Goal: Task Accomplishment & Management: Use online tool/utility

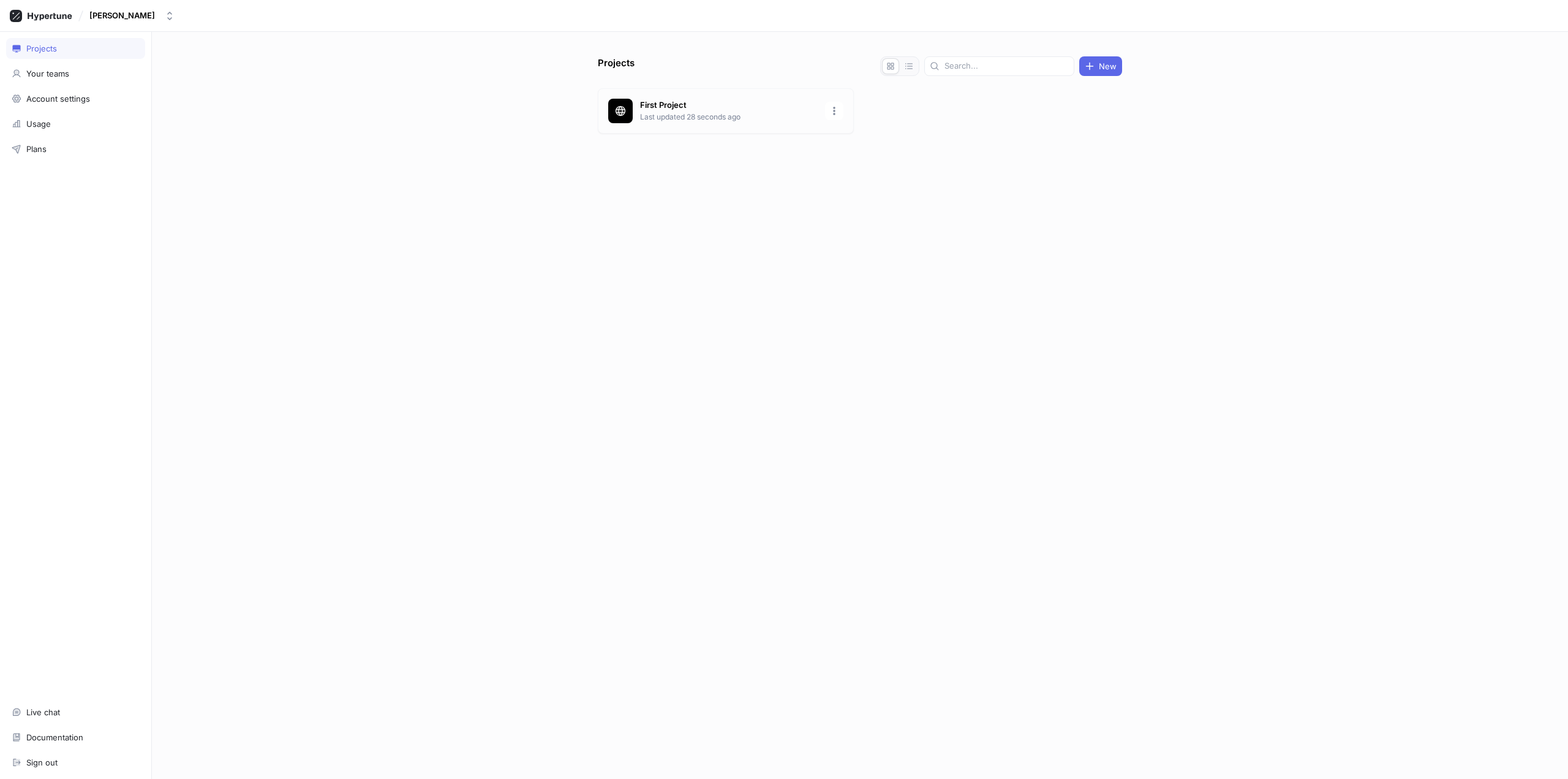
click at [691, 124] on div "First Project Last updated 28 seconds ago" at bounding box center [725, 111] width 256 height 45
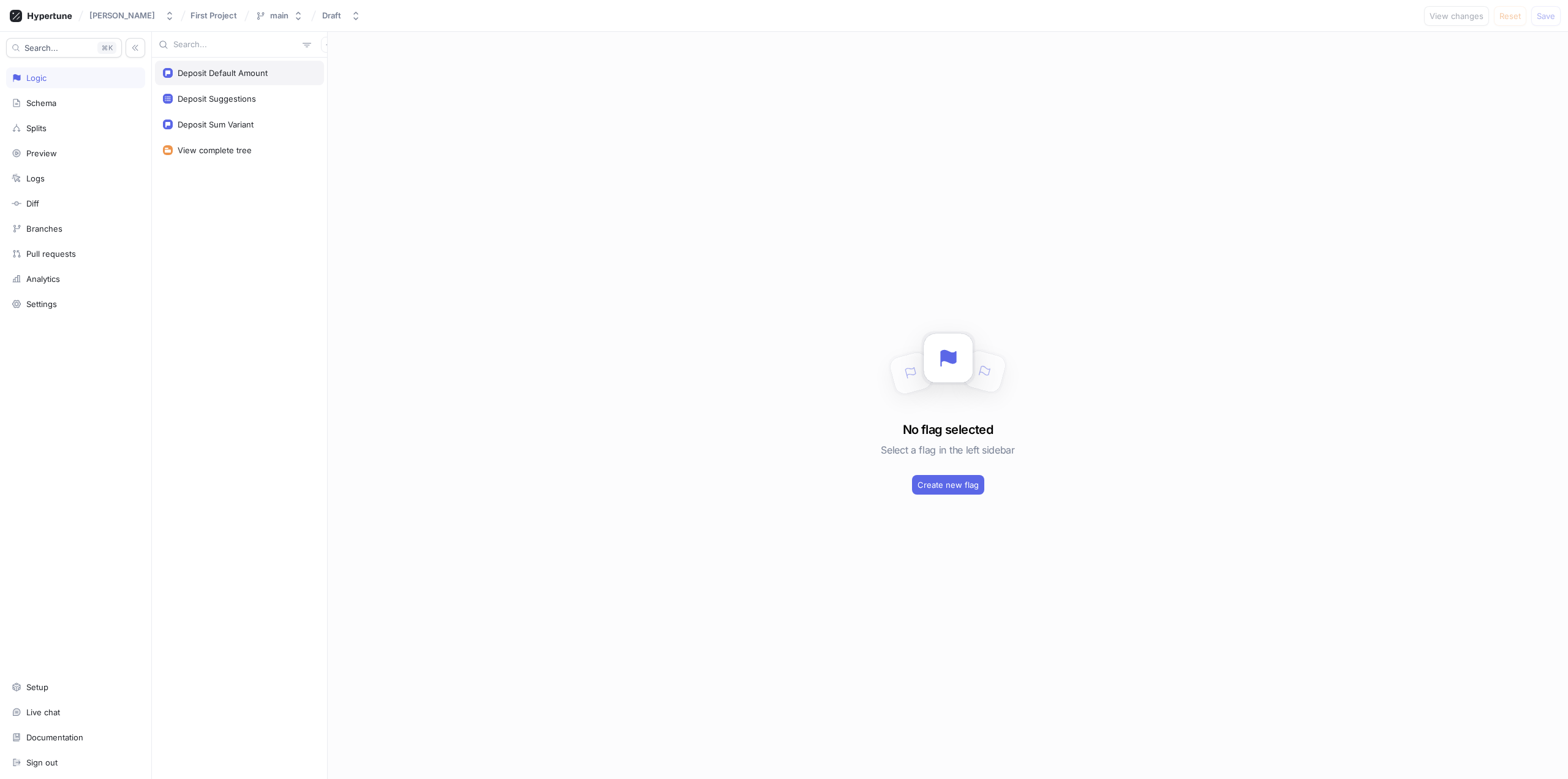
click at [257, 77] on div "Deposit Default Amount" at bounding box center [222, 73] width 90 height 10
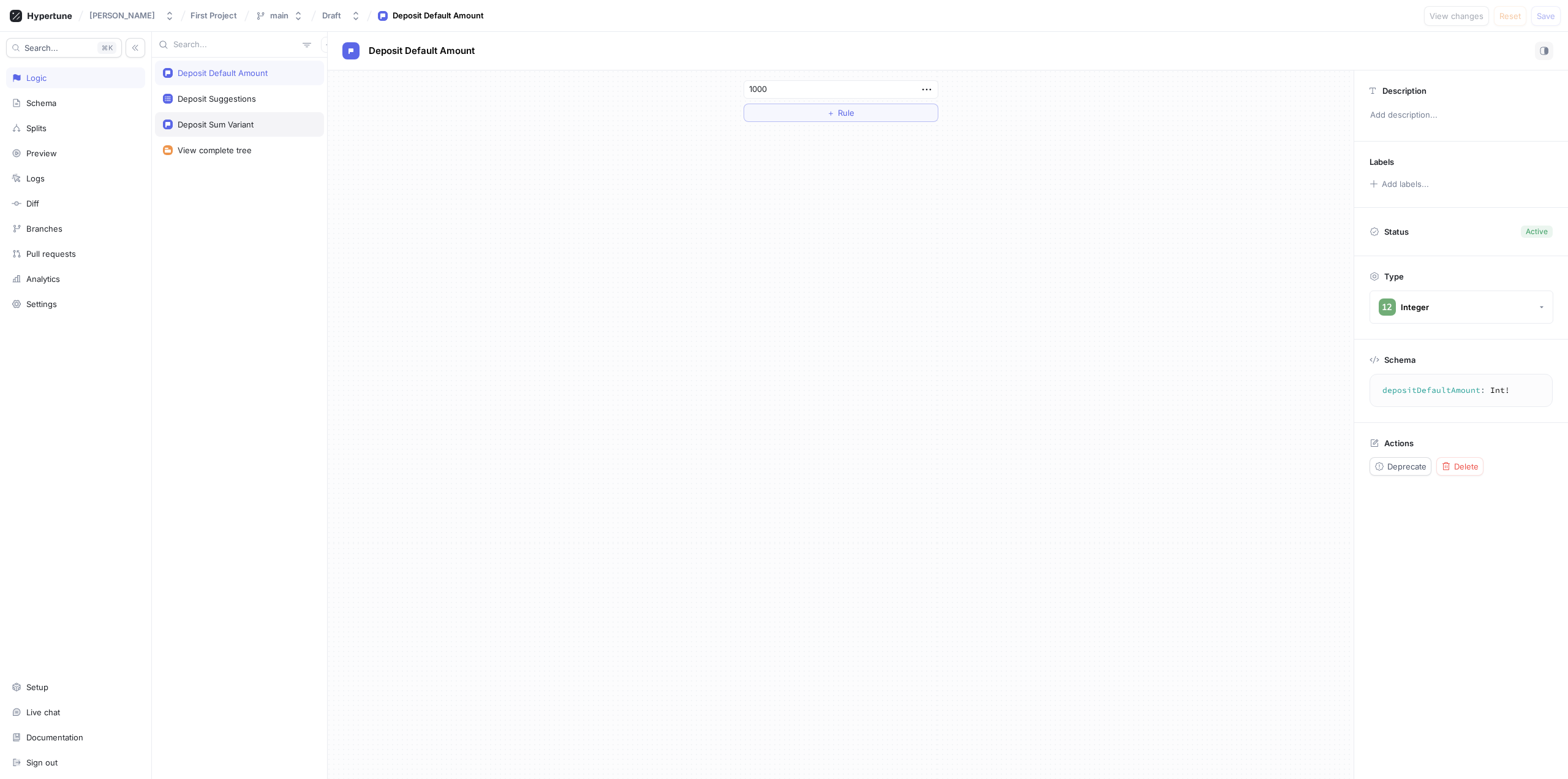
click at [247, 129] on div "Deposit Sum Variant" at bounding box center [216, 124] width 76 height 10
click at [57, 133] on div "Splits" at bounding box center [75, 128] width 139 height 21
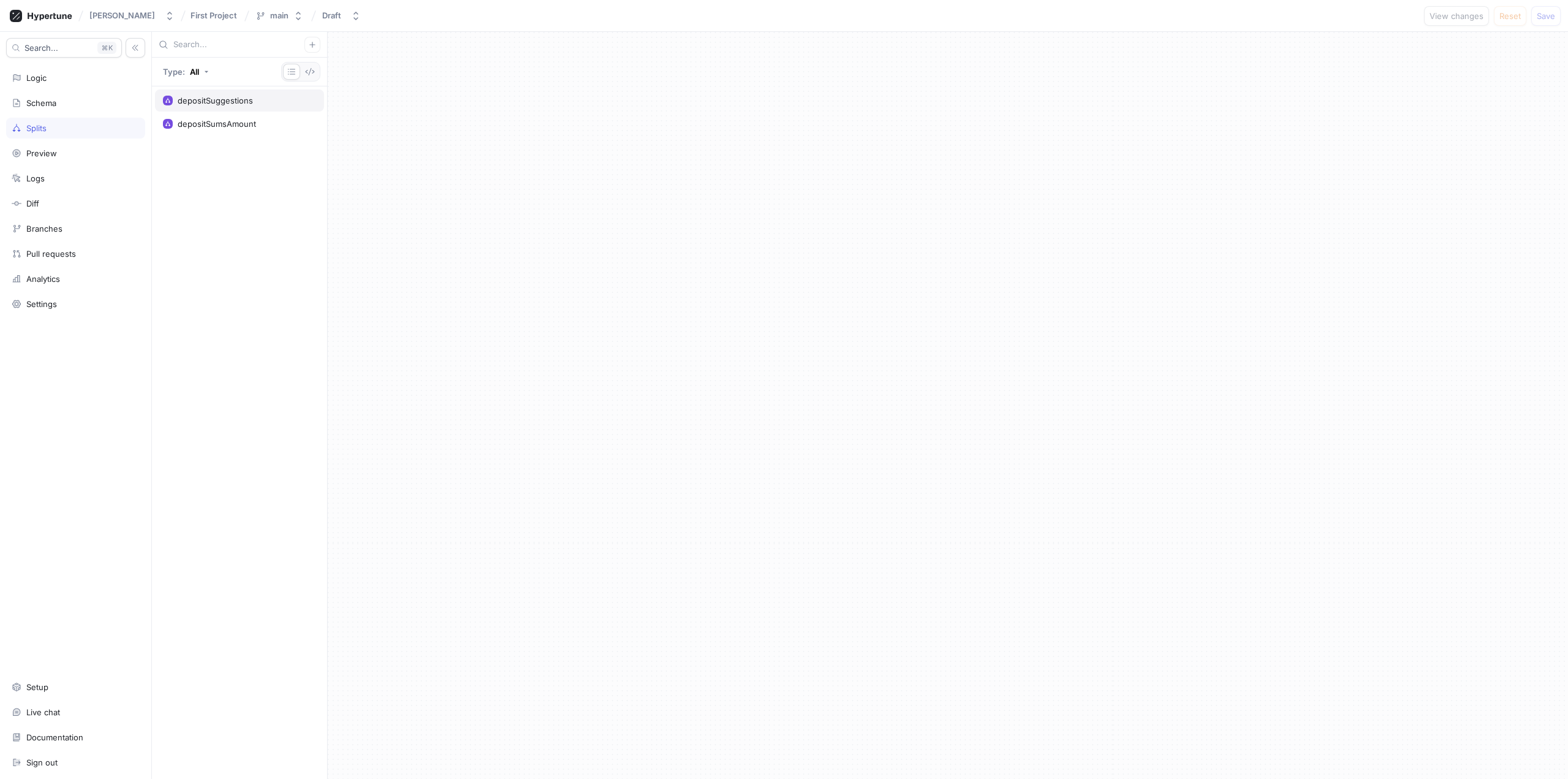
click at [240, 106] on div "depositSuggestions" at bounding box center [239, 100] width 169 height 22
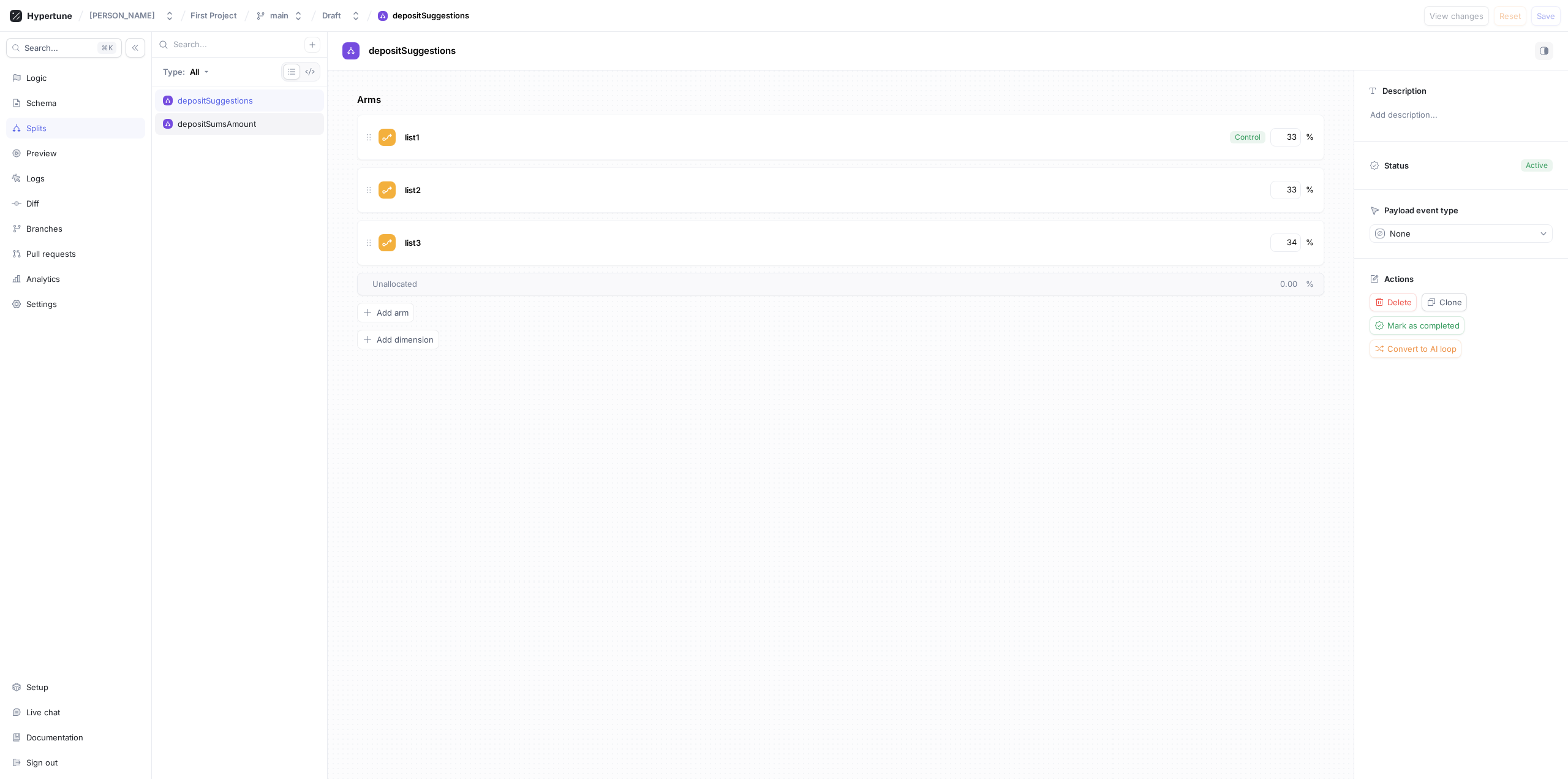
click at [233, 126] on div "depositSumsAmount" at bounding box center [216, 124] width 78 height 10
click at [232, 97] on div "depositSuggestions" at bounding box center [215, 100] width 75 height 10
click at [77, 102] on div "Schema" at bounding box center [75, 103] width 128 height 10
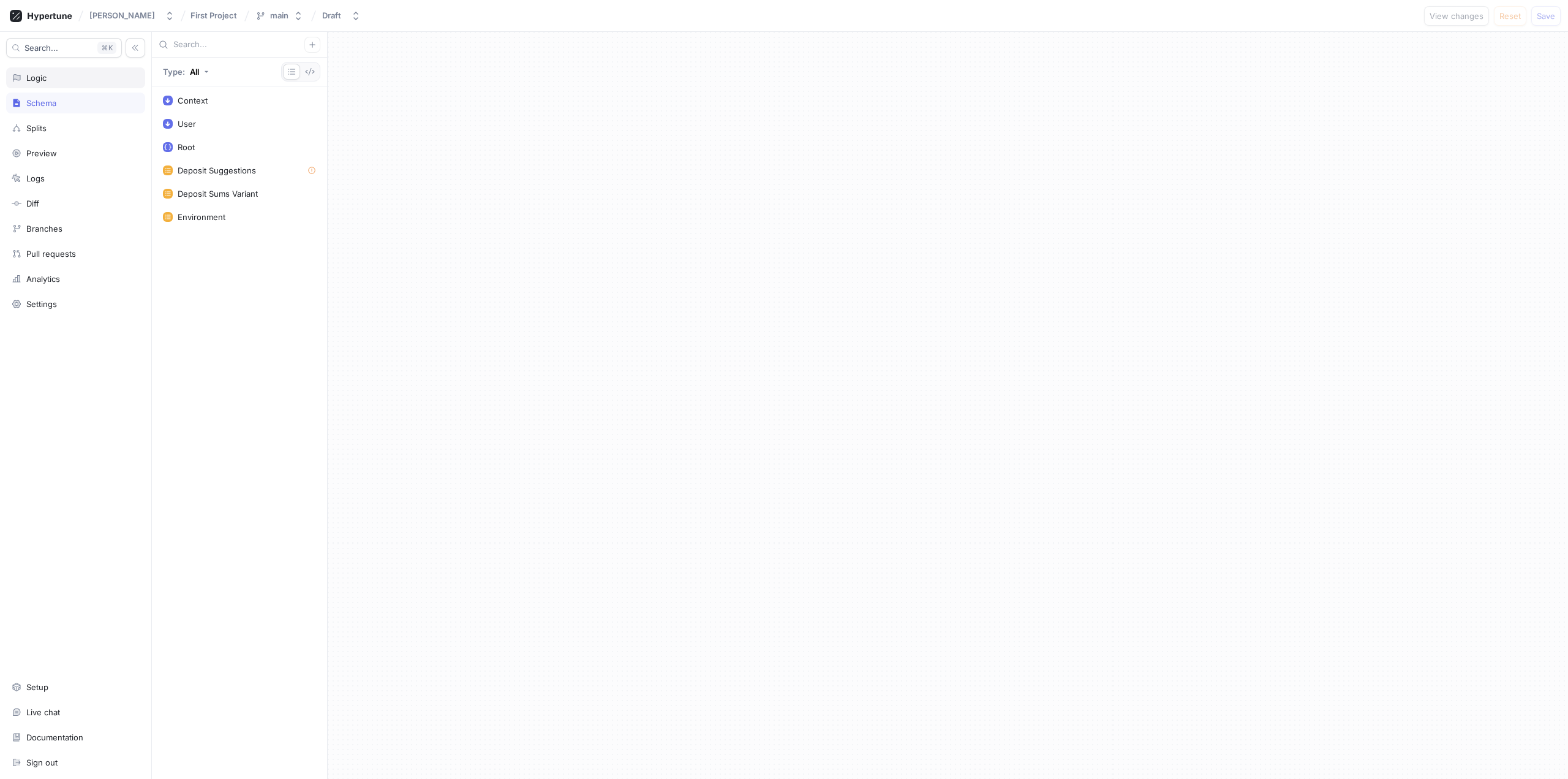
click at [77, 85] on div "Logic" at bounding box center [75, 77] width 139 height 21
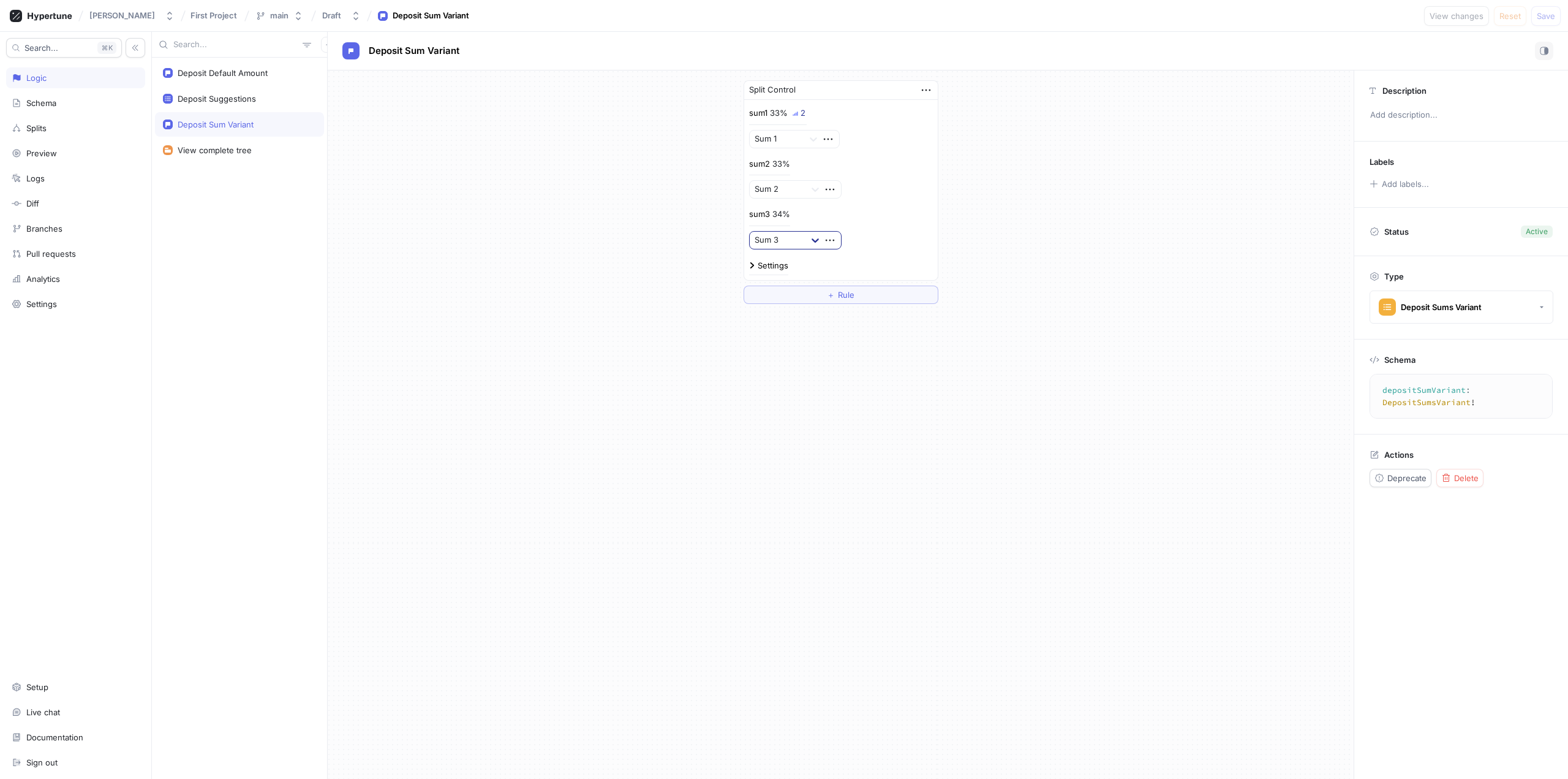
click at [815, 241] on icon at bounding box center [815, 241] width 7 height 4
click at [235, 96] on div "Deposit Suggestions" at bounding box center [216, 98] width 78 height 10
type textarea "depositSuggestions: [Int!]!"
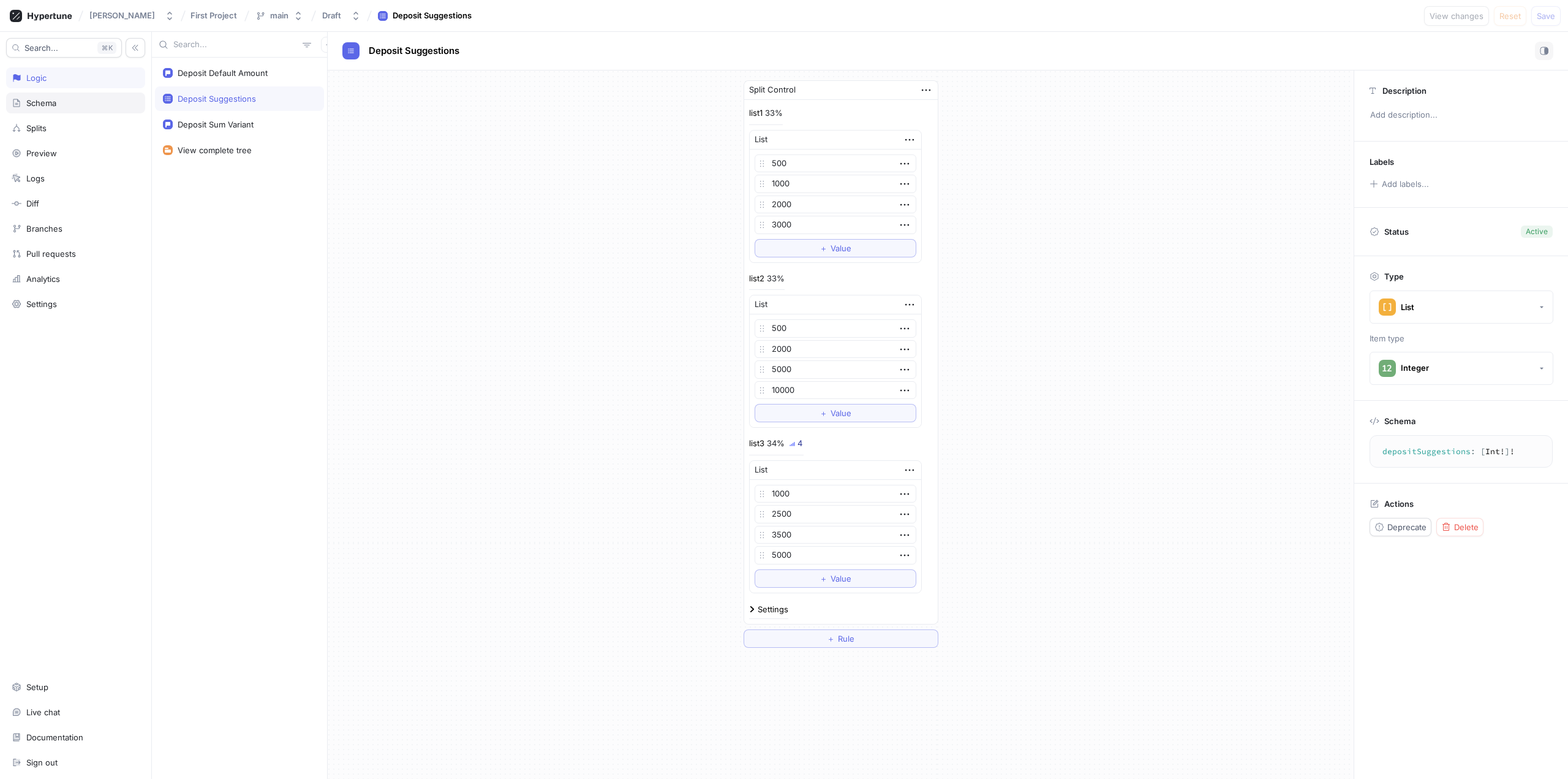
click at [51, 105] on div "Schema" at bounding box center [41, 103] width 30 height 10
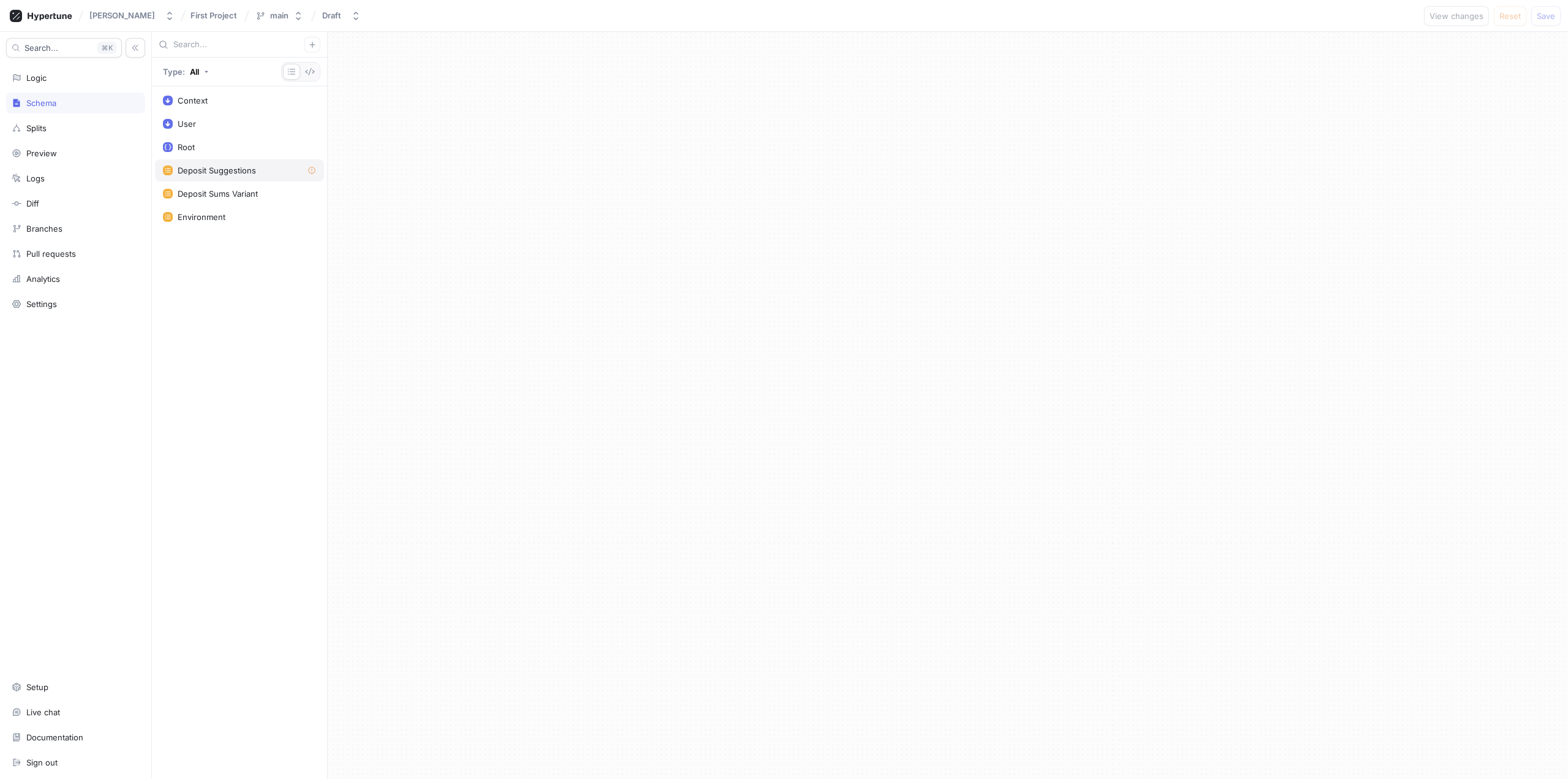
click at [240, 160] on div "Deposit Suggestions" at bounding box center [239, 170] width 169 height 22
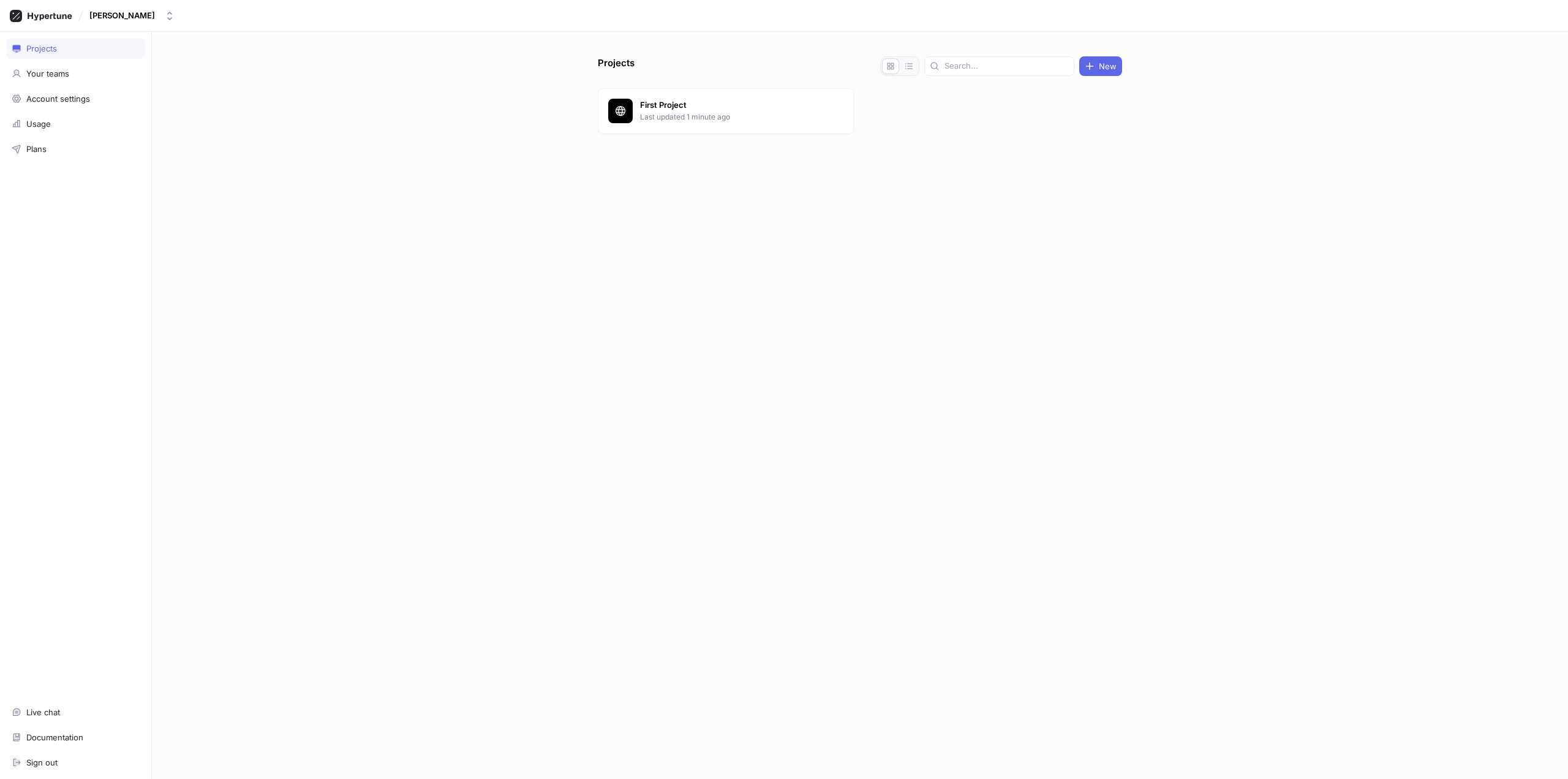
click at [791, 77] on div "Projects New First Project Last updated 1 minute ago" at bounding box center [860, 417] width 534 height 722
click at [774, 96] on div "First Project Last updated 1 minute ago" at bounding box center [725, 111] width 256 height 45
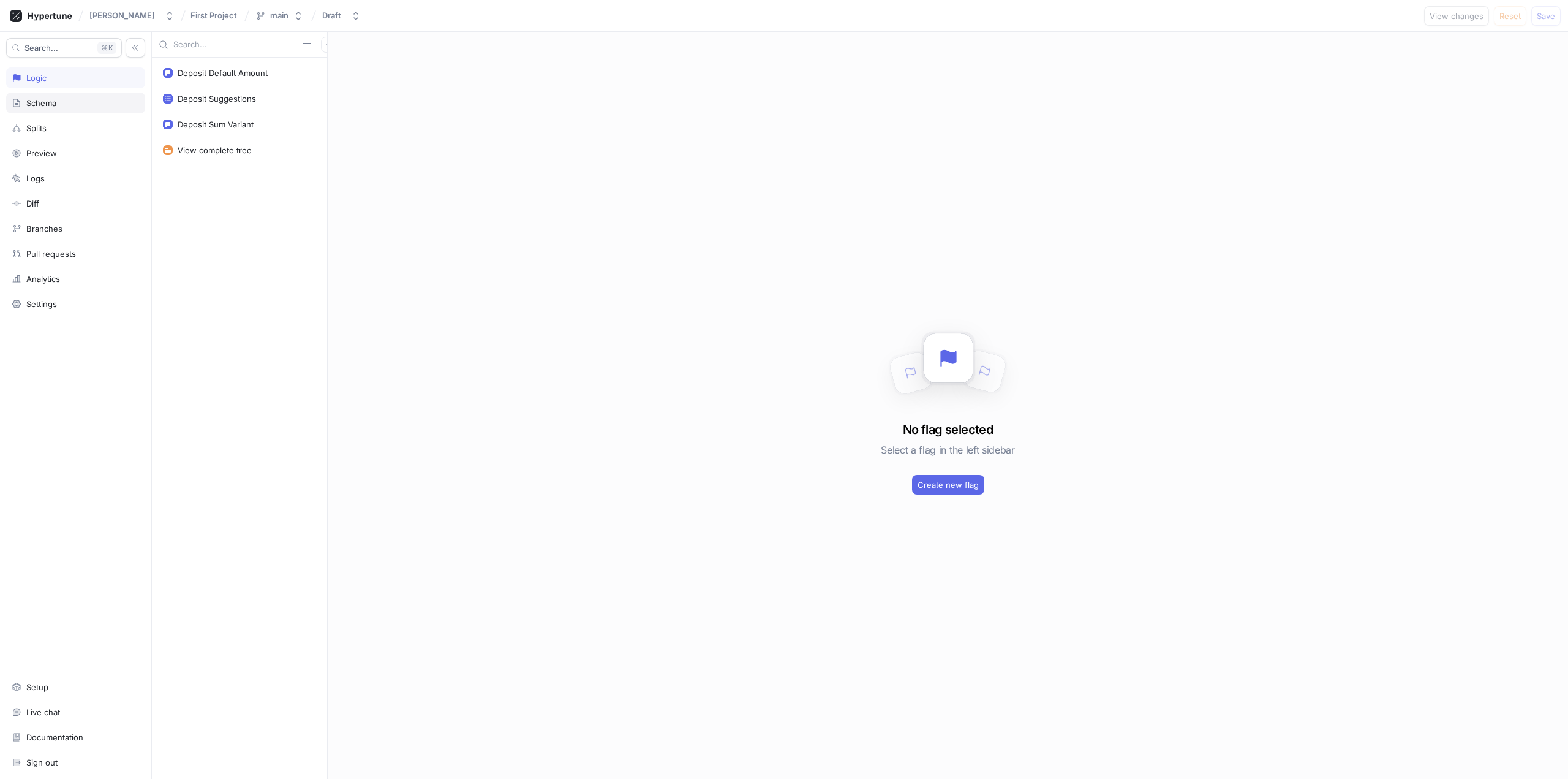
click at [76, 102] on div "Schema" at bounding box center [75, 103] width 128 height 10
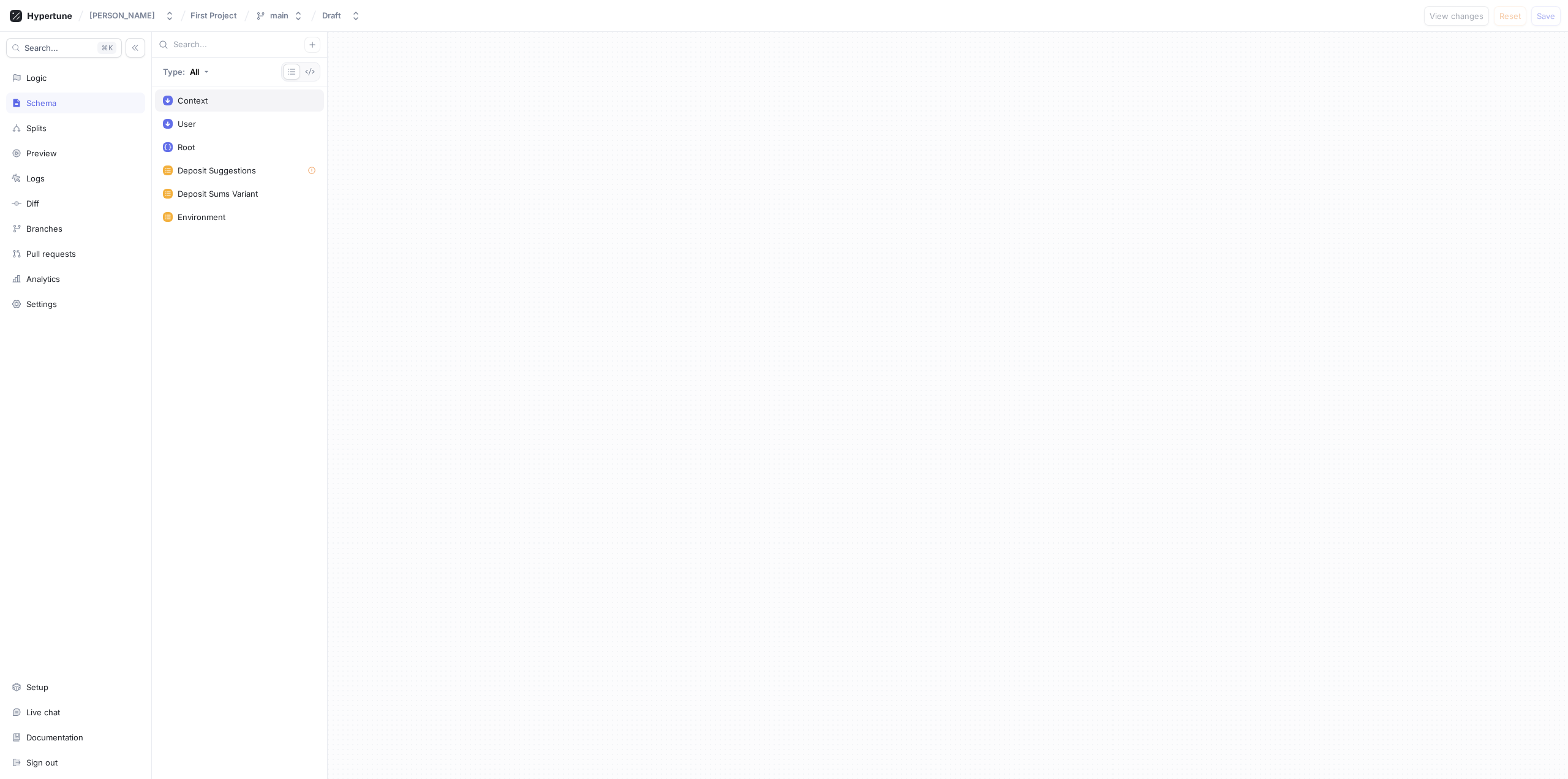
click at [240, 104] on div "Context" at bounding box center [239, 100] width 153 height 10
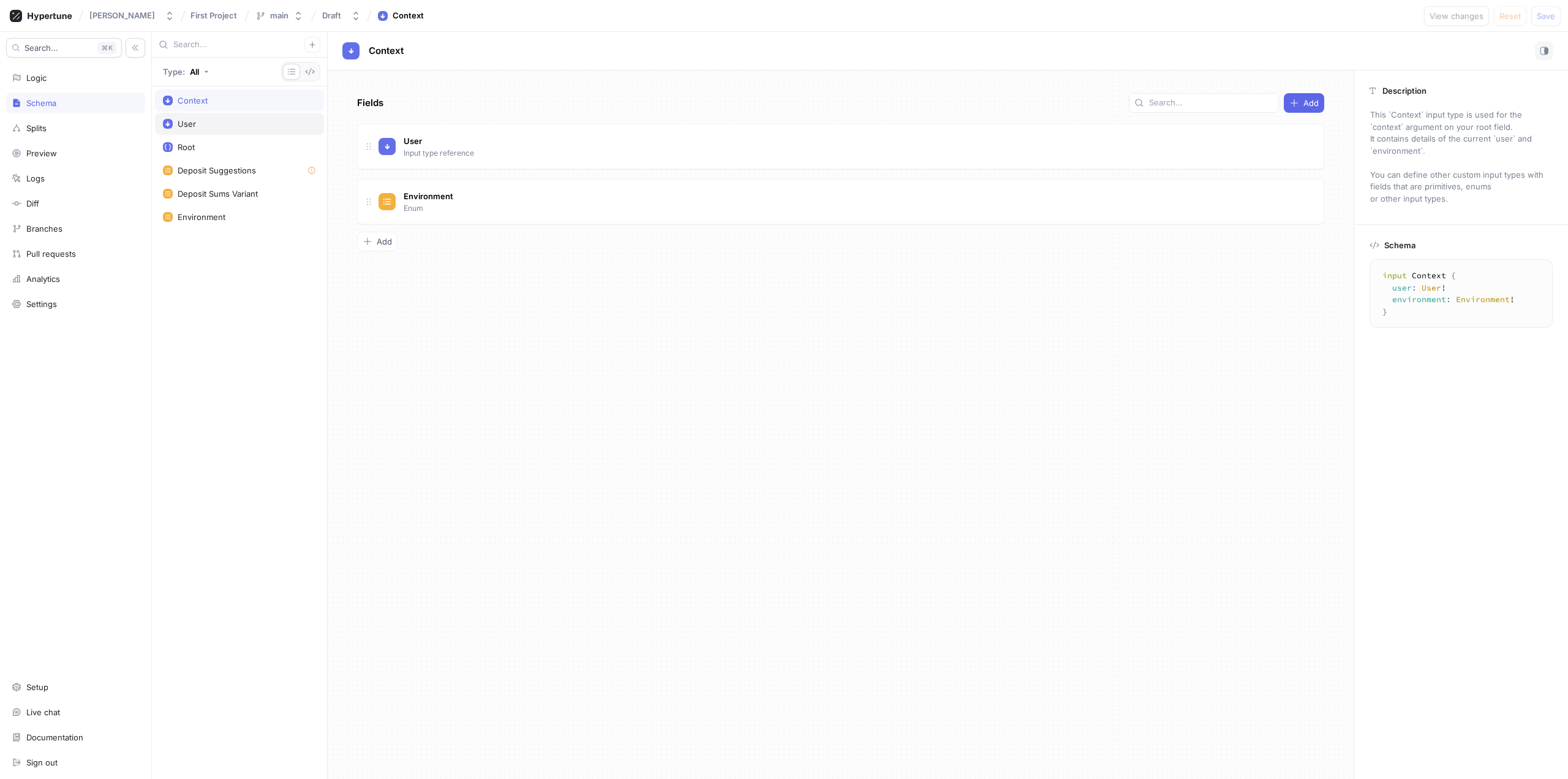
click at [226, 114] on div "User" at bounding box center [239, 124] width 169 height 22
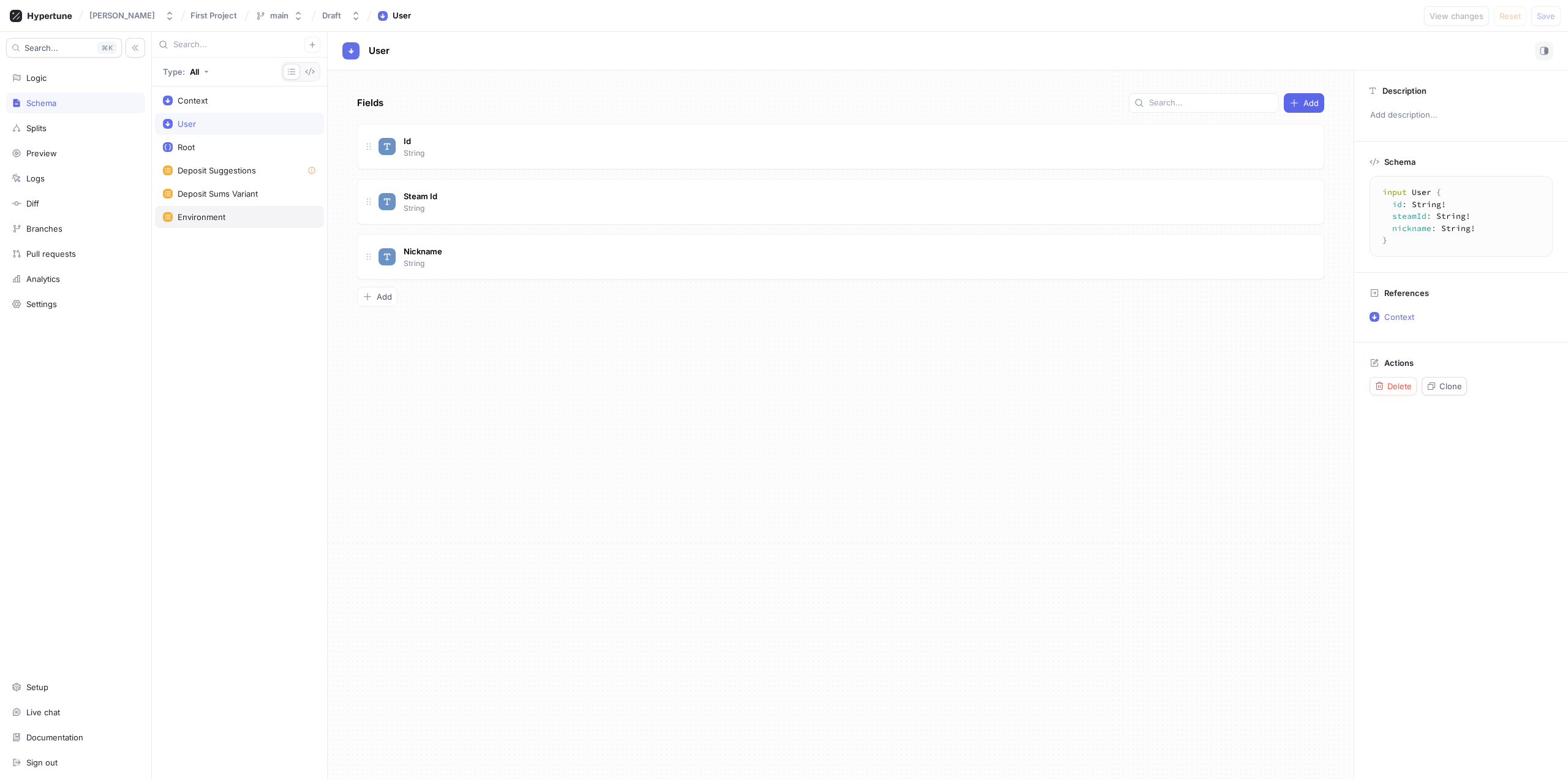
click at [220, 217] on div "Environment" at bounding box center [202, 216] width 48 height 10
type textarea "enum Environment { development, production, test }"
click at [87, 134] on div "Splits" at bounding box center [75, 128] width 139 height 21
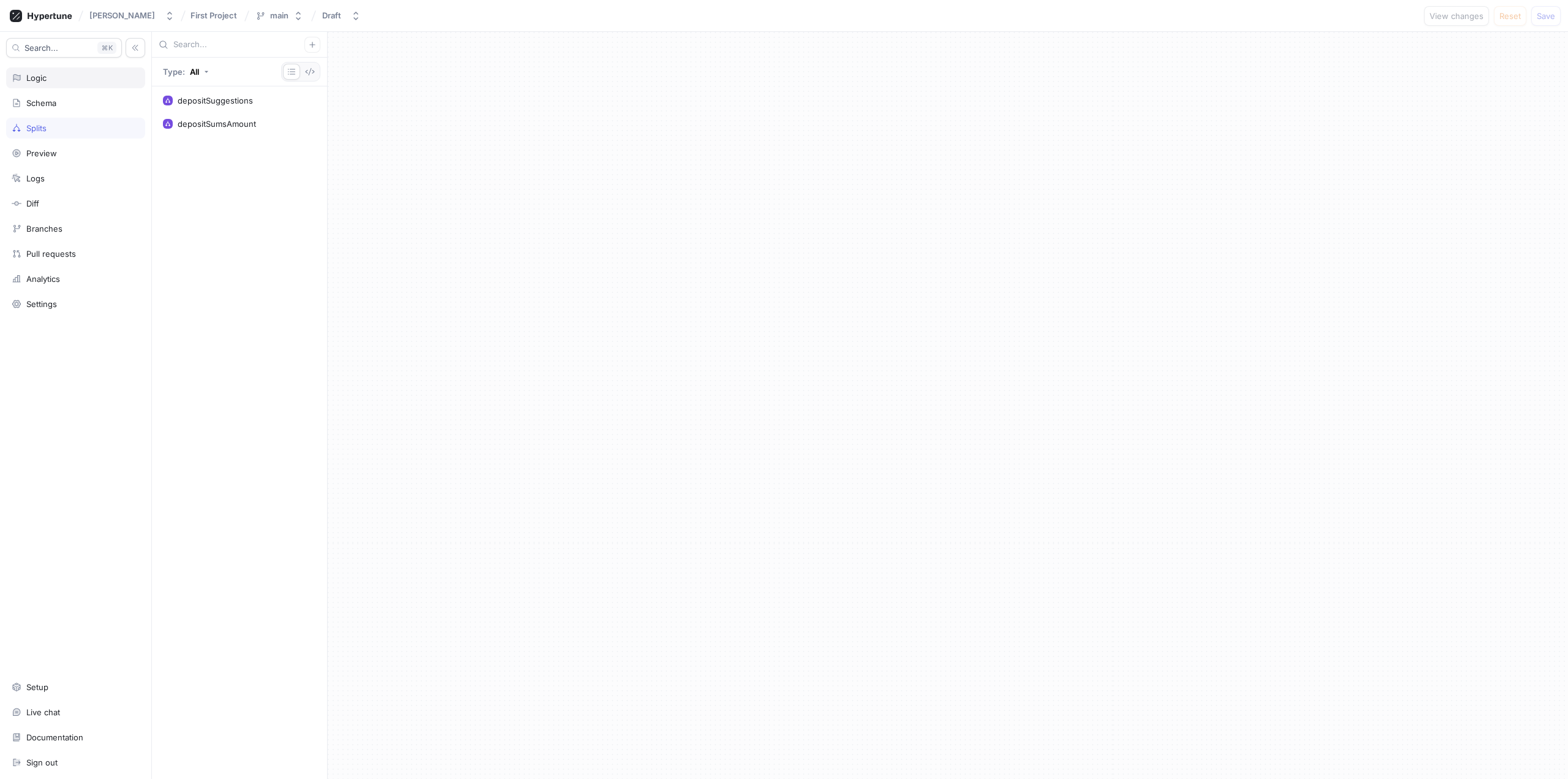
click at [91, 78] on div "Logic" at bounding box center [75, 77] width 128 height 10
click at [239, 154] on div "View complete tree" at bounding box center [214, 150] width 74 height 10
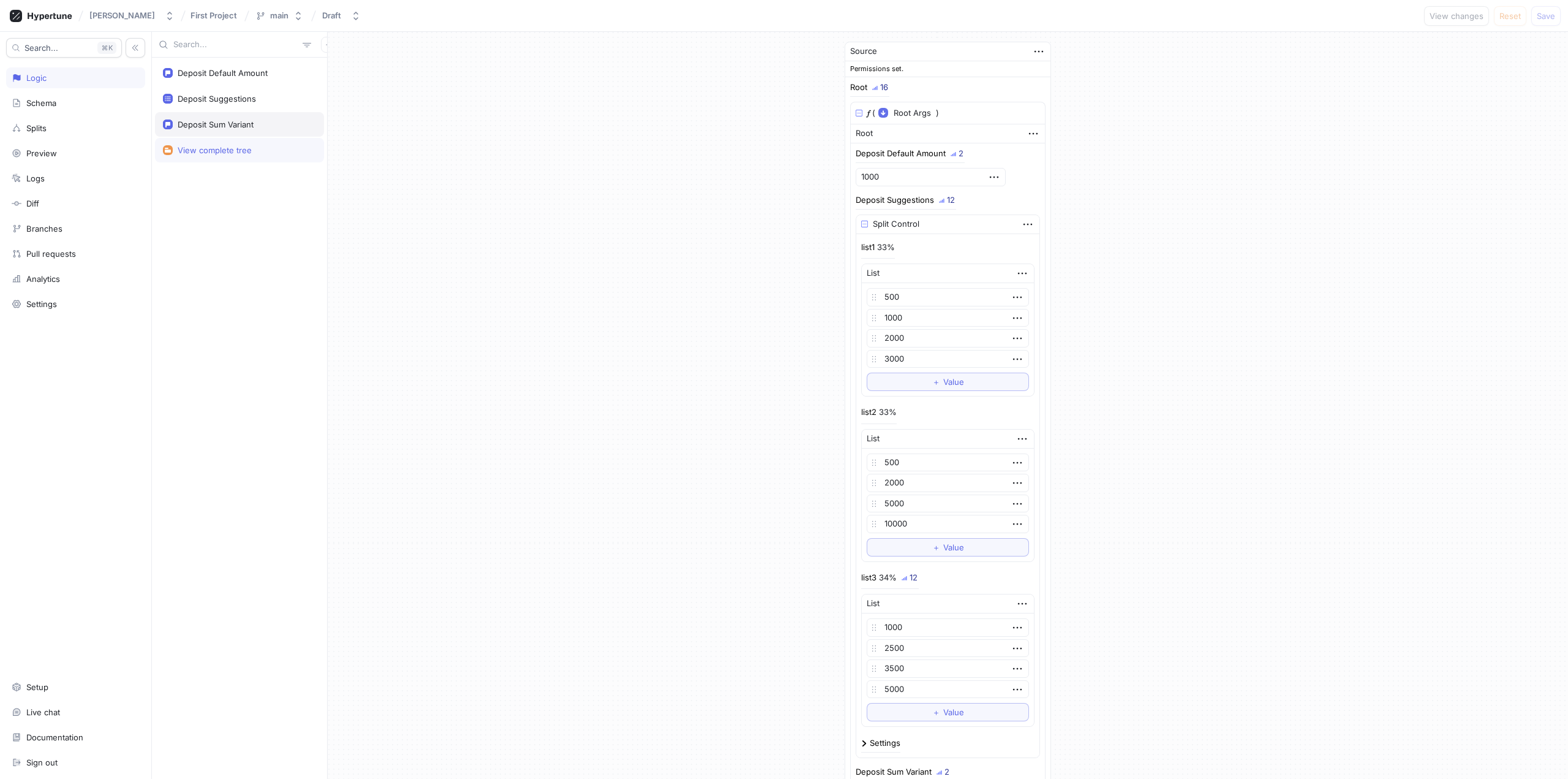
click at [222, 124] on div "Deposit Sum Variant" at bounding box center [216, 124] width 76 height 10
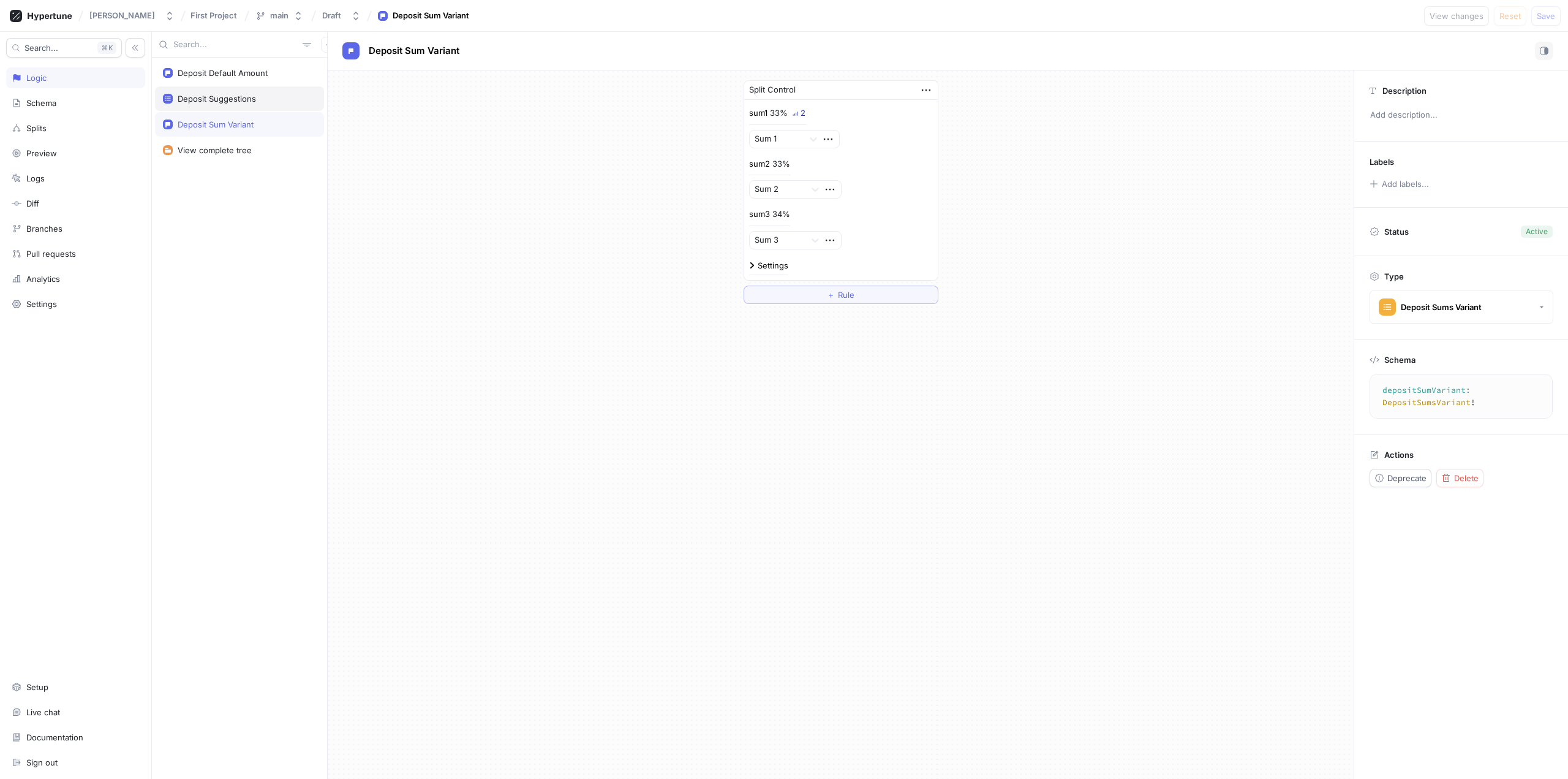
click at [219, 98] on div "Deposit Suggestions" at bounding box center [216, 98] width 78 height 10
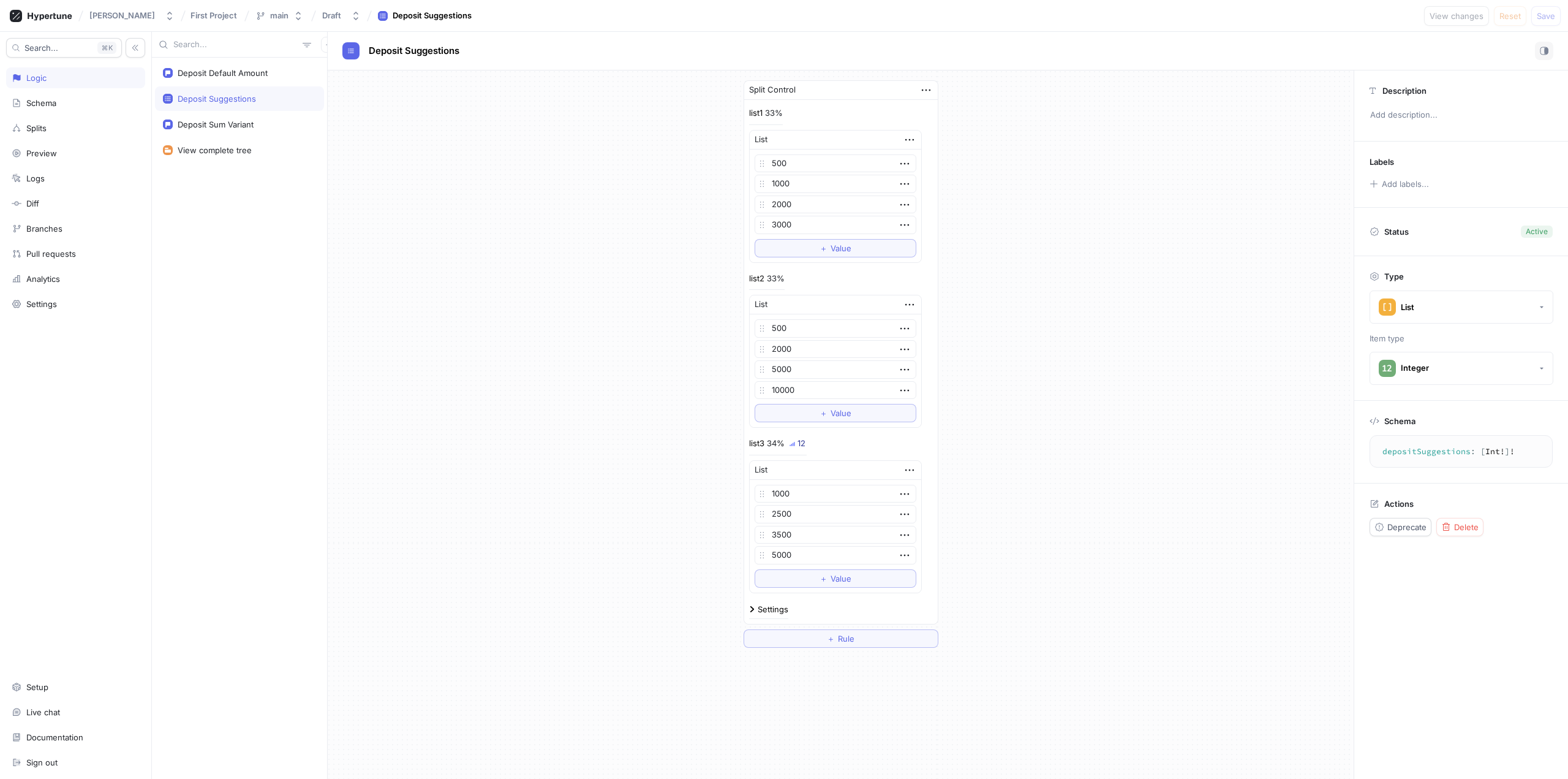
type textarea "depositSuggestions: [Int!]!"
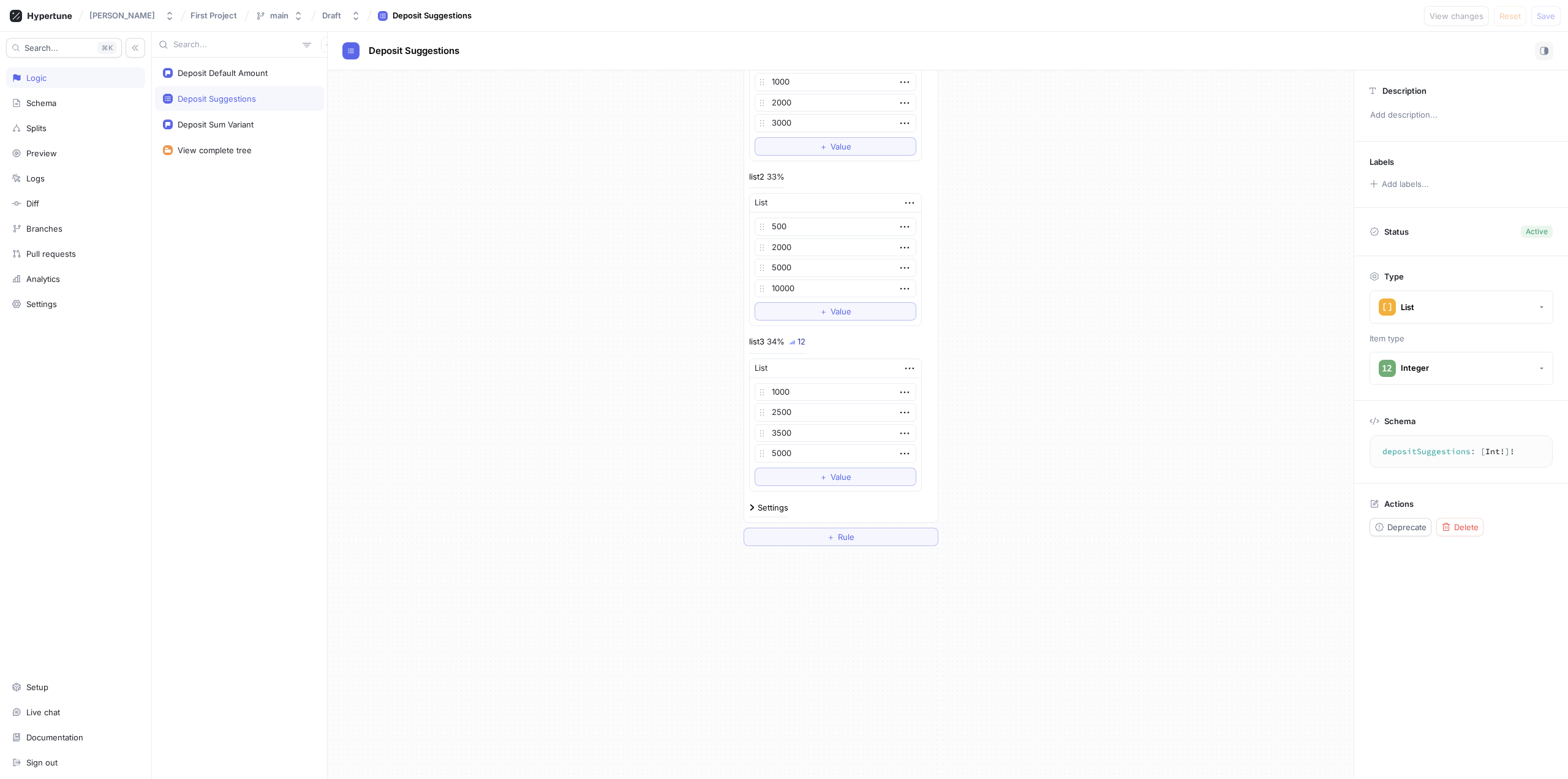
scroll to position [112, 0]
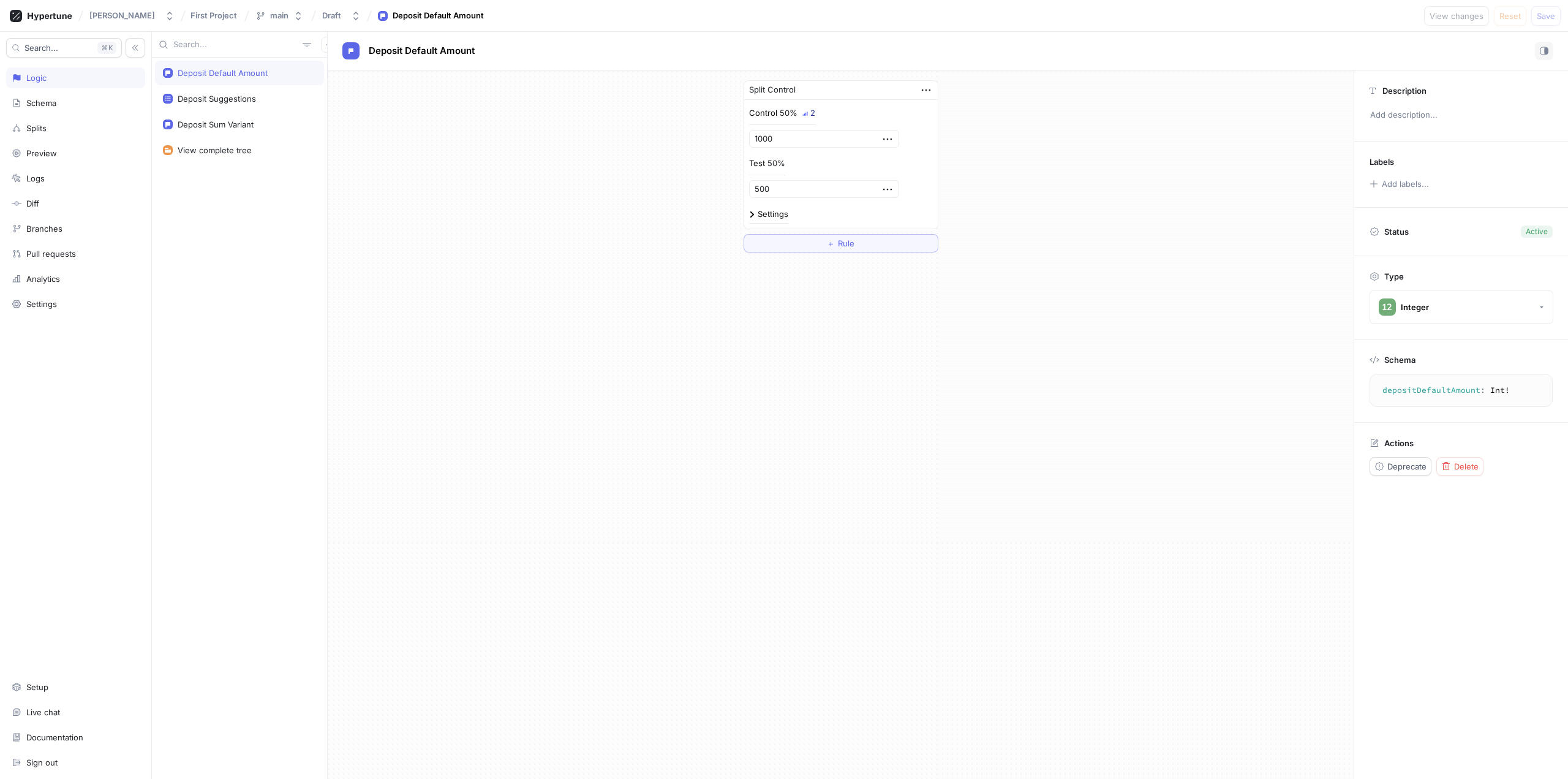
click at [745, 216] on div "Control 50% 2 1000 Test 50% 500 Settings" at bounding box center [841, 164] width 194 height 129
click at [753, 214] on img at bounding box center [752, 214] width 6 height 6
click at [234, 108] on div "Deposit Suggestions" at bounding box center [239, 98] width 169 height 25
type textarea "depositSuggestions: [Int!]!"
